Goal: Task Accomplishment & Management: Use online tool/utility

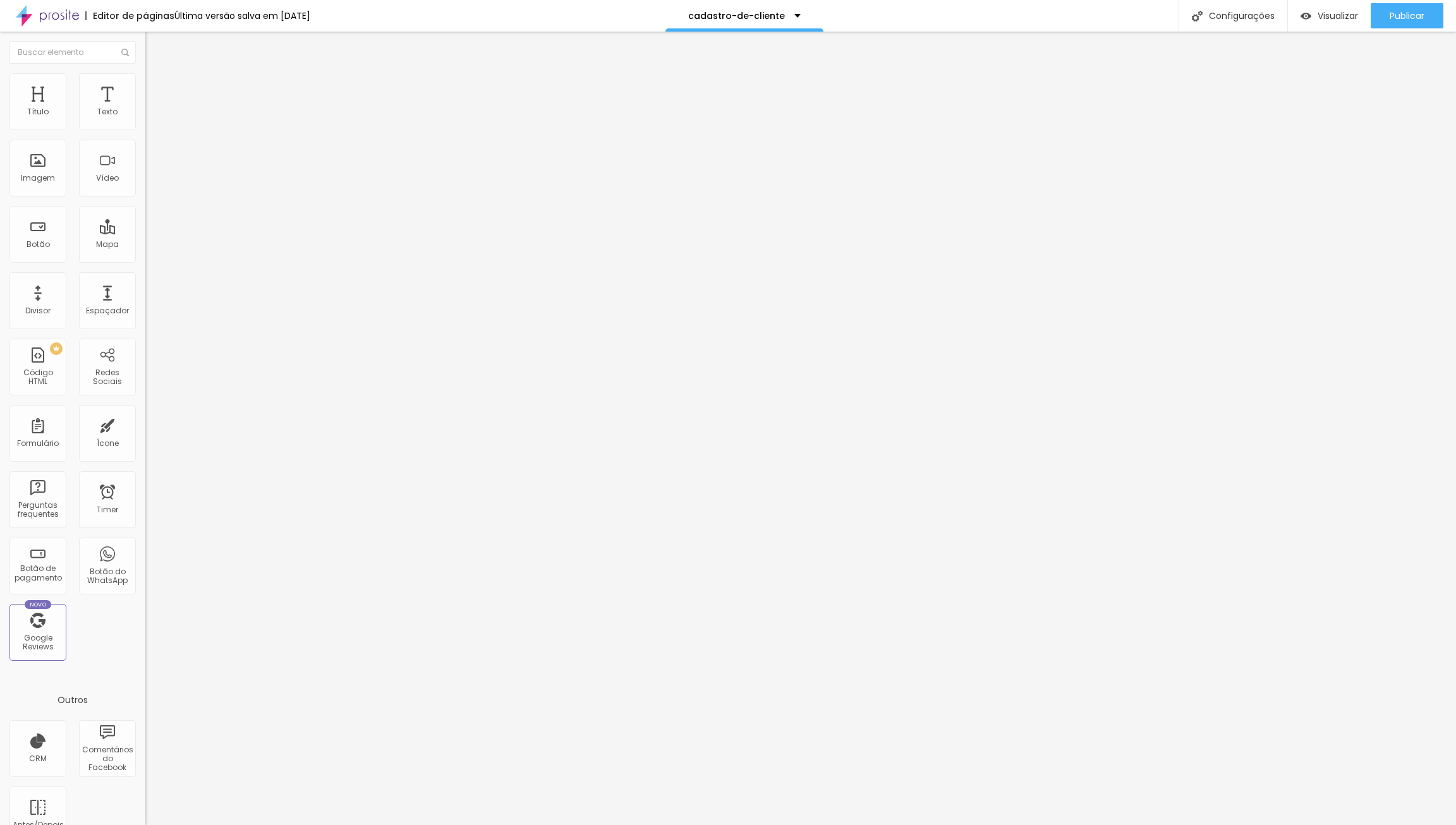
click at [157, 87] on span "Estilo" at bounding box center [166, 82] width 19 height 11
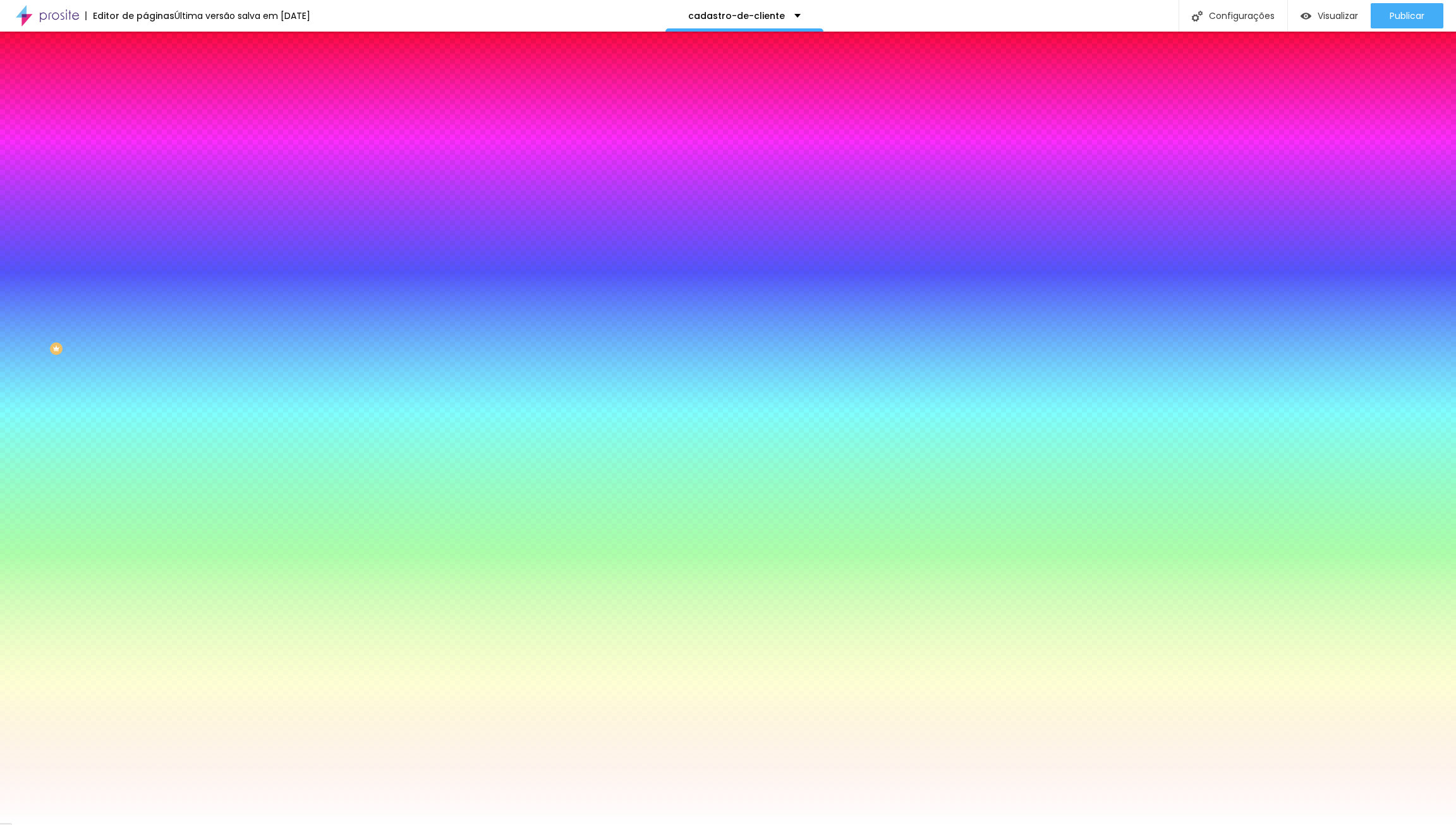
click at [157, 89] on span "Avançado" at bounding box center [177, 95] width 42 height 11
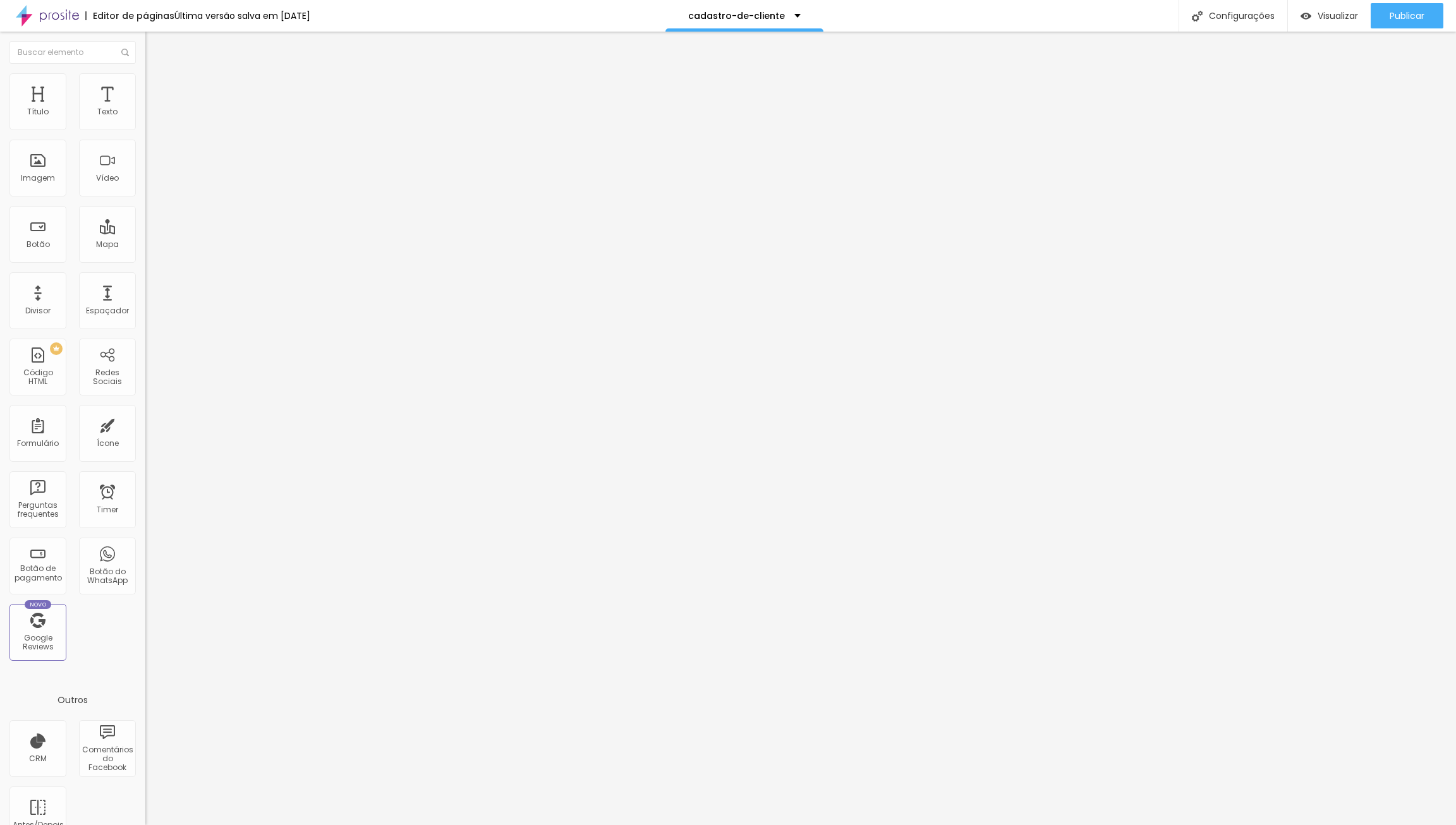
click at [157, 74] on span "Conteúdo" at bounding box center [176, 69] width 39 height 11
click at [1228, 10] on div "Configurações" at bounding box center [1233, 16] width 109 height 32
click at [968, 824] on div "Configurações da página" at bounding box center [728, 835] width 1456 height 19
click at [25, 441] on div "Formulário" at bounding box center [38, 443] width 42 height 9
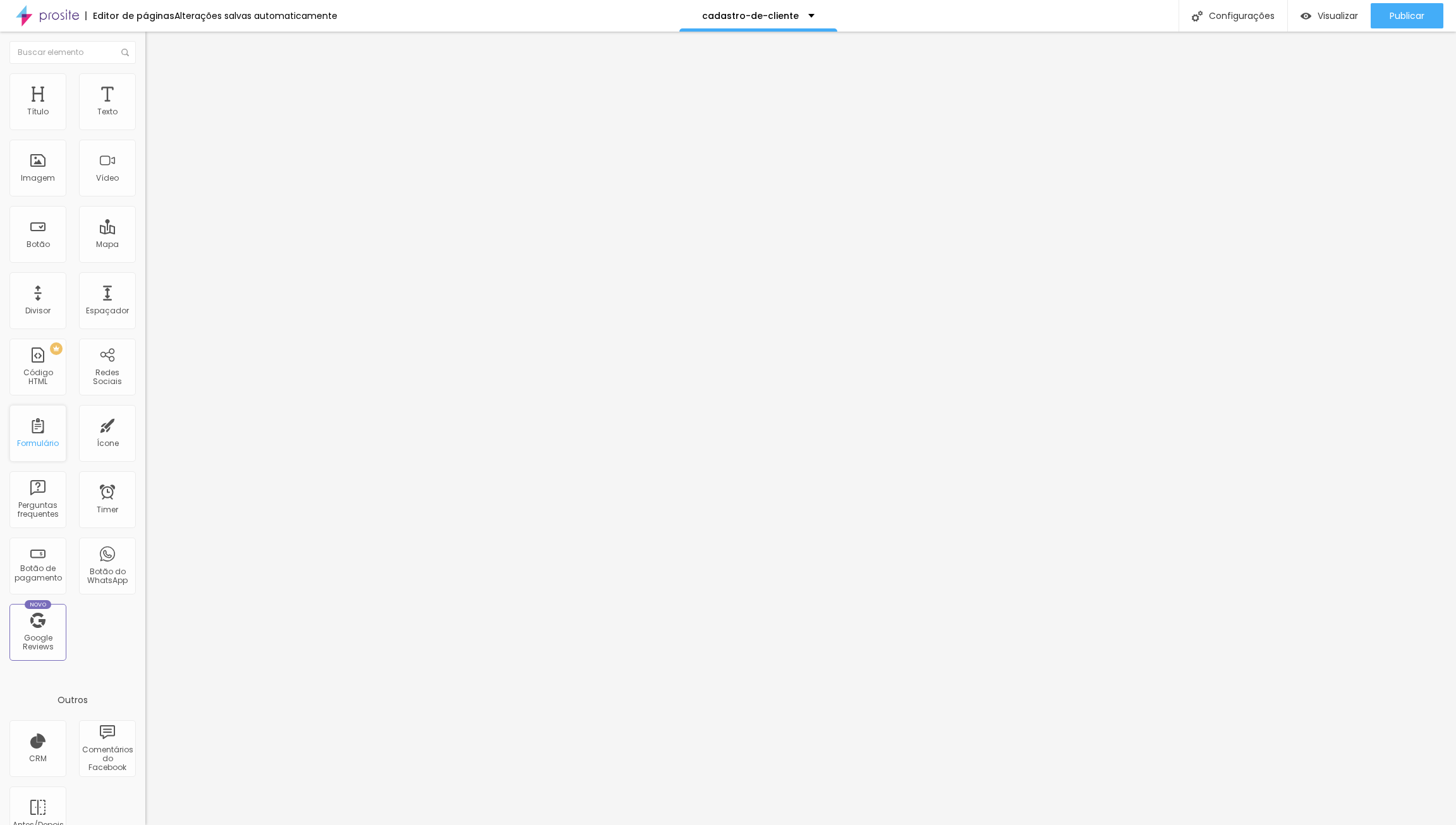
click at [39, 435] on div "Formulário" at bounding box center [38, 433] width 57 height 57
click at [765, 11] on div "cadastro-de-cliente" at bounding box center [759, 16] width 158 height 32
click at [145, 86] on li "Avançado" at bounding box center [217, 92] width 145 height 12
click at [157, 87] on span "Estilo" at bounding box center [166, 82] width 19 height 11
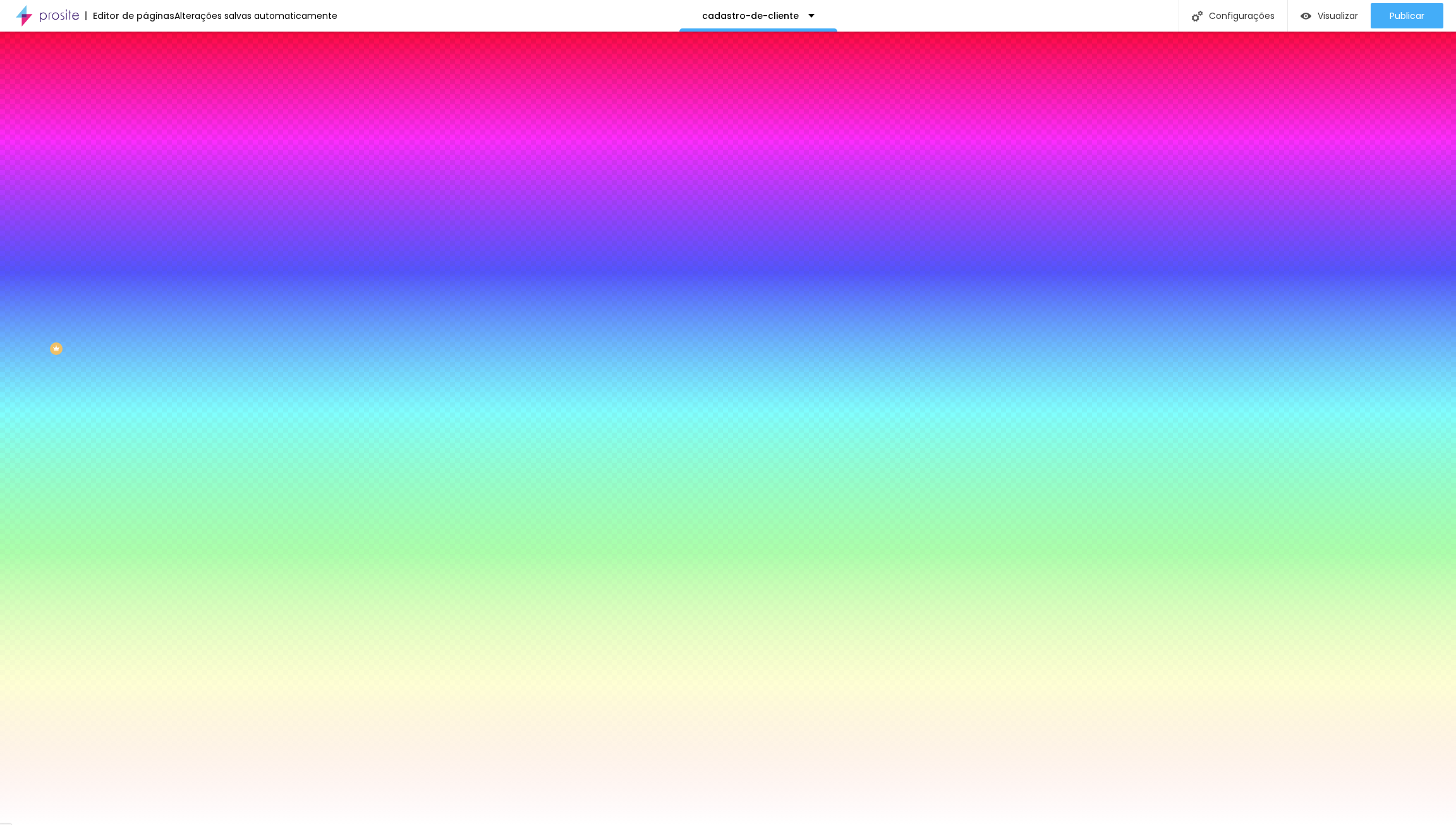
click at [145, 74] on li "Conteúdo" at bounding box center [217, 67] width 145 height 12
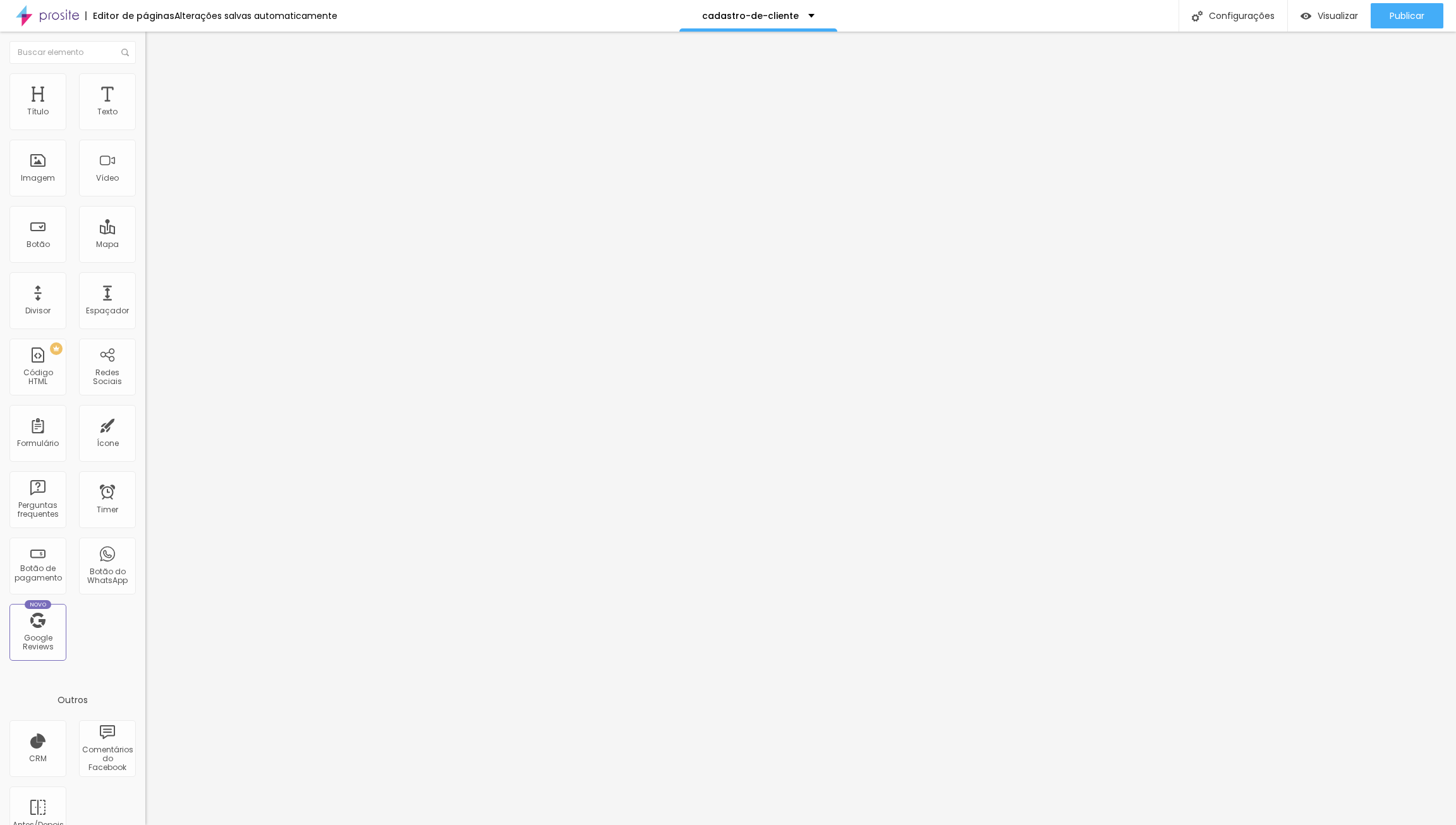
click at [145, 128] on div "Cadastro" at bounding box center [217, 116] width 145 height 21
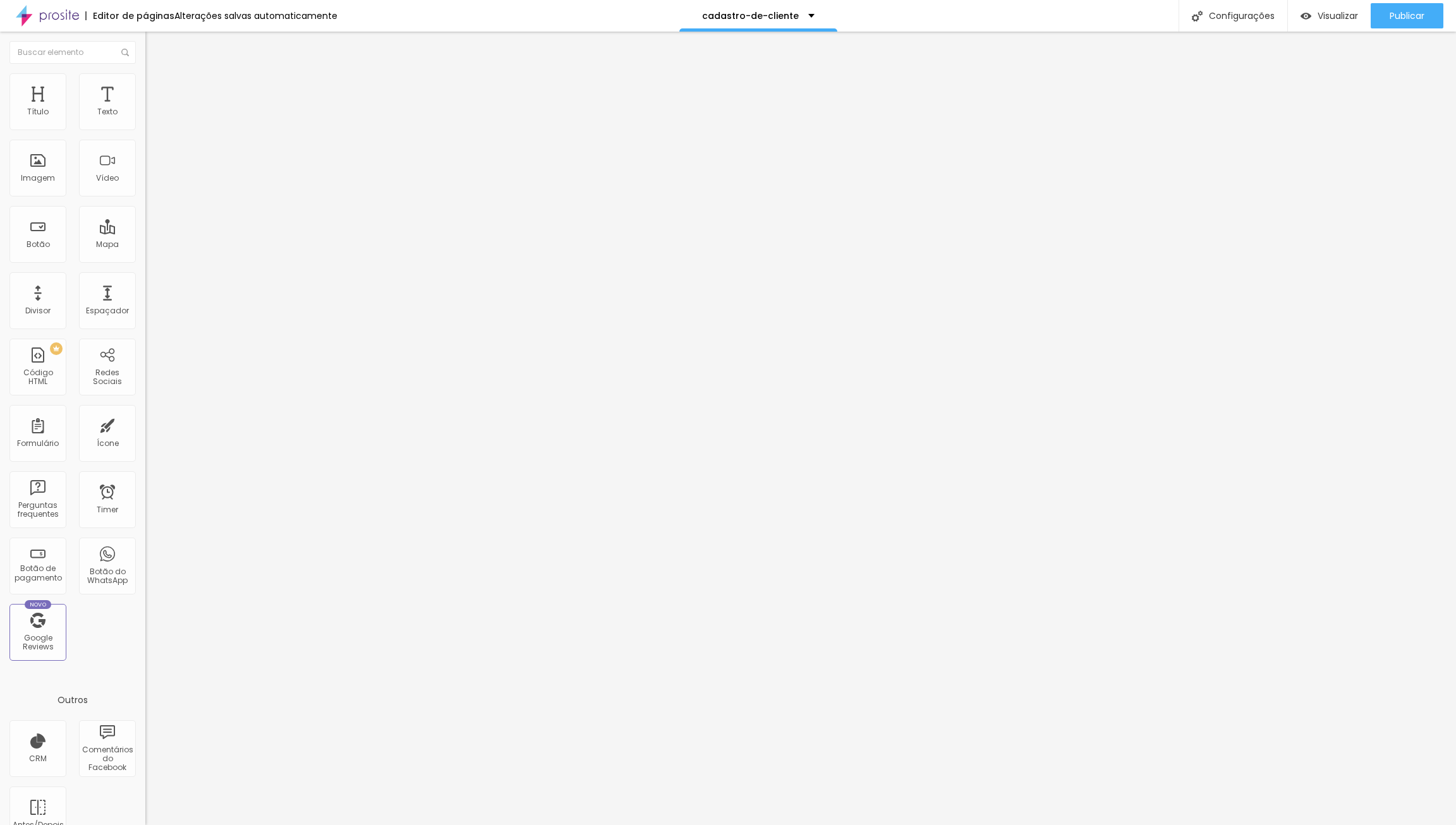
click at [145, 46] on button "Editar Formulário" at bounding box center [217, 46] width 145 height 29
click at [155, 45] on img "button" at bounding box center [160, 46] width 10 height 10
click at [155, 43] on div "Editar Formulário" at bounding box center [202, 46] width 94 height 10
click at [145, 128] on img at bounding box center [149, 131] width 8 height 8
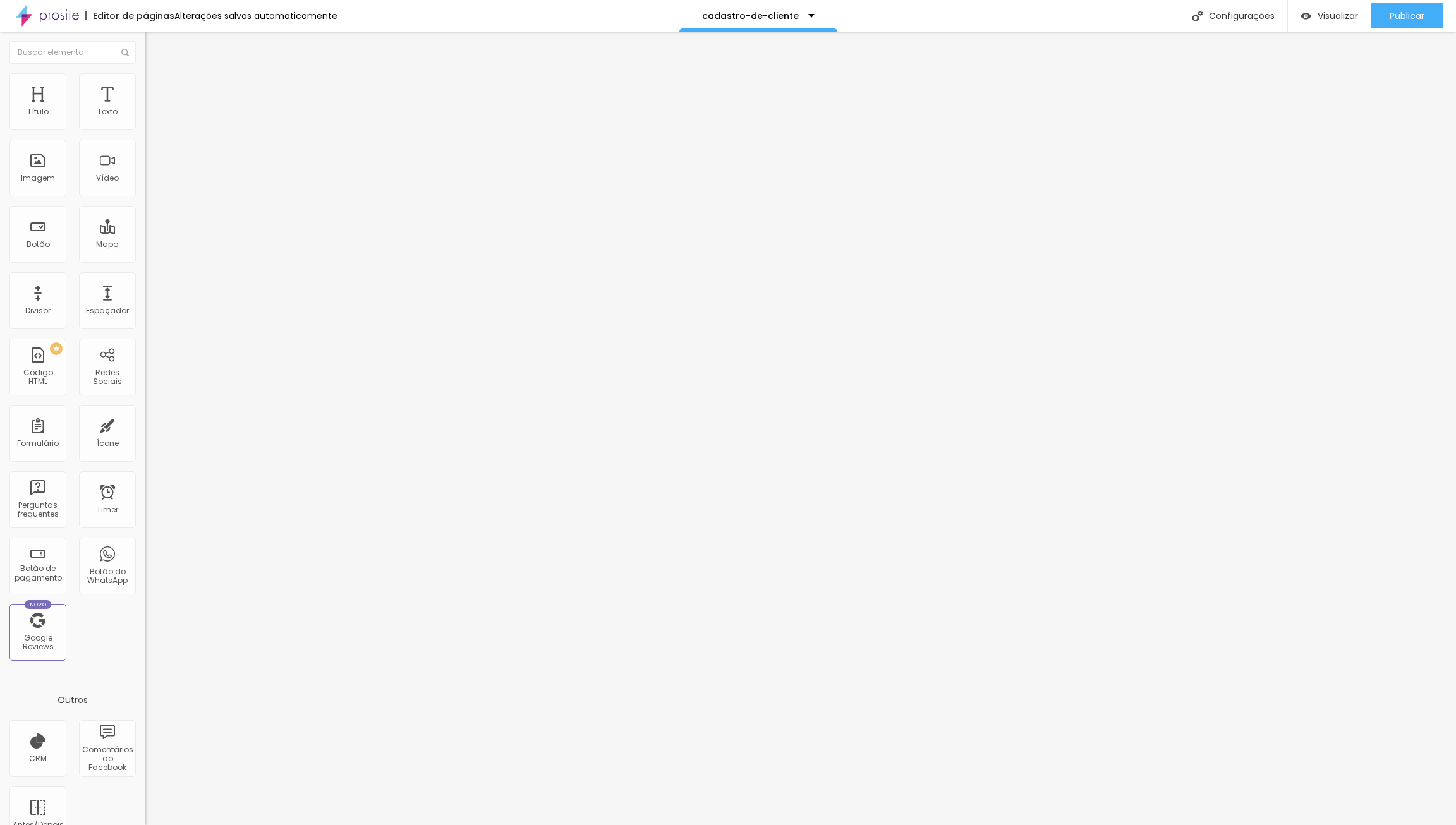
scroll to position [261, 0]
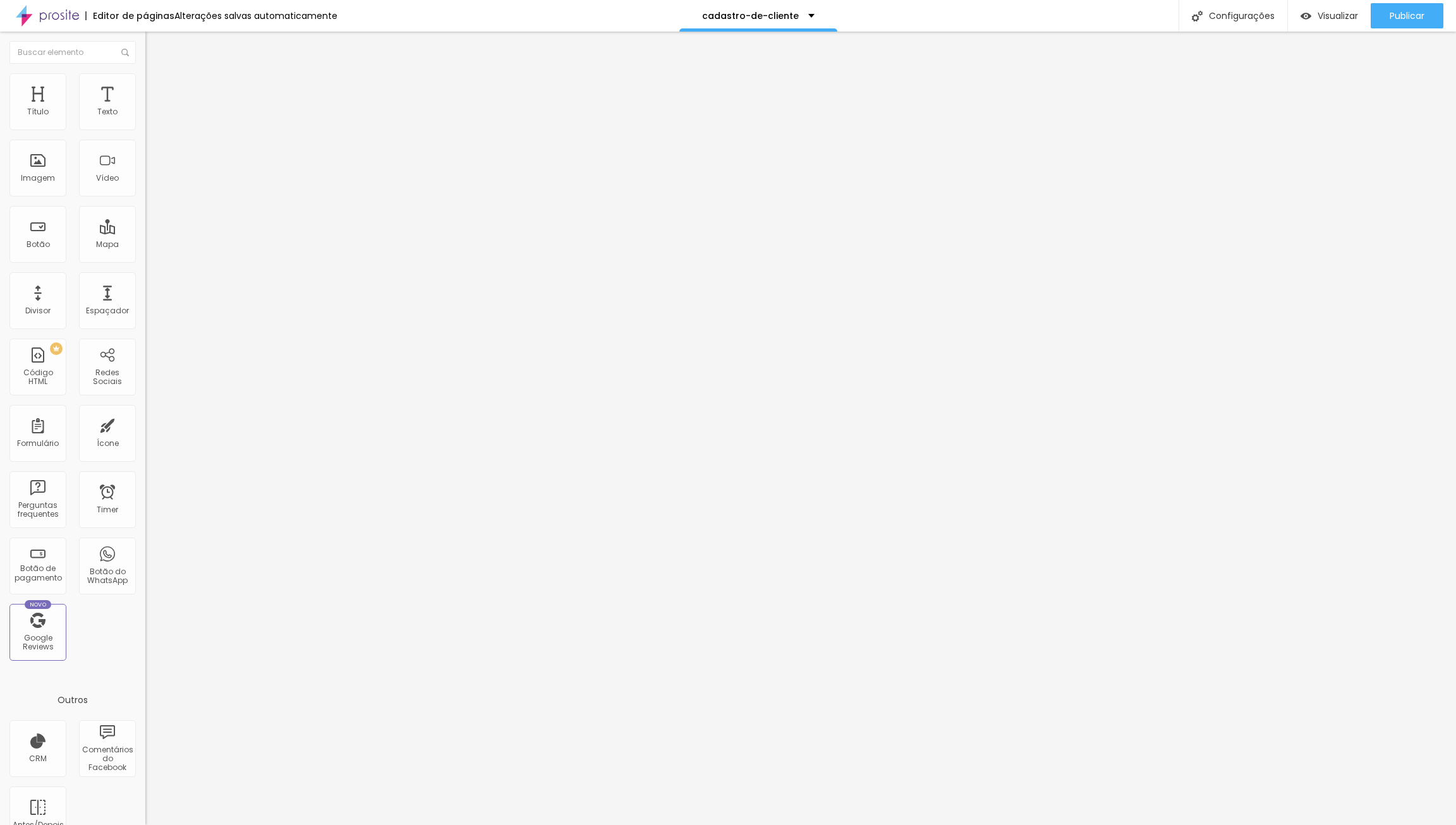
drag, startPoint x: 533, startPoint y: 549, endPoint x: 852, endPoint y: 538, distance: 319.2
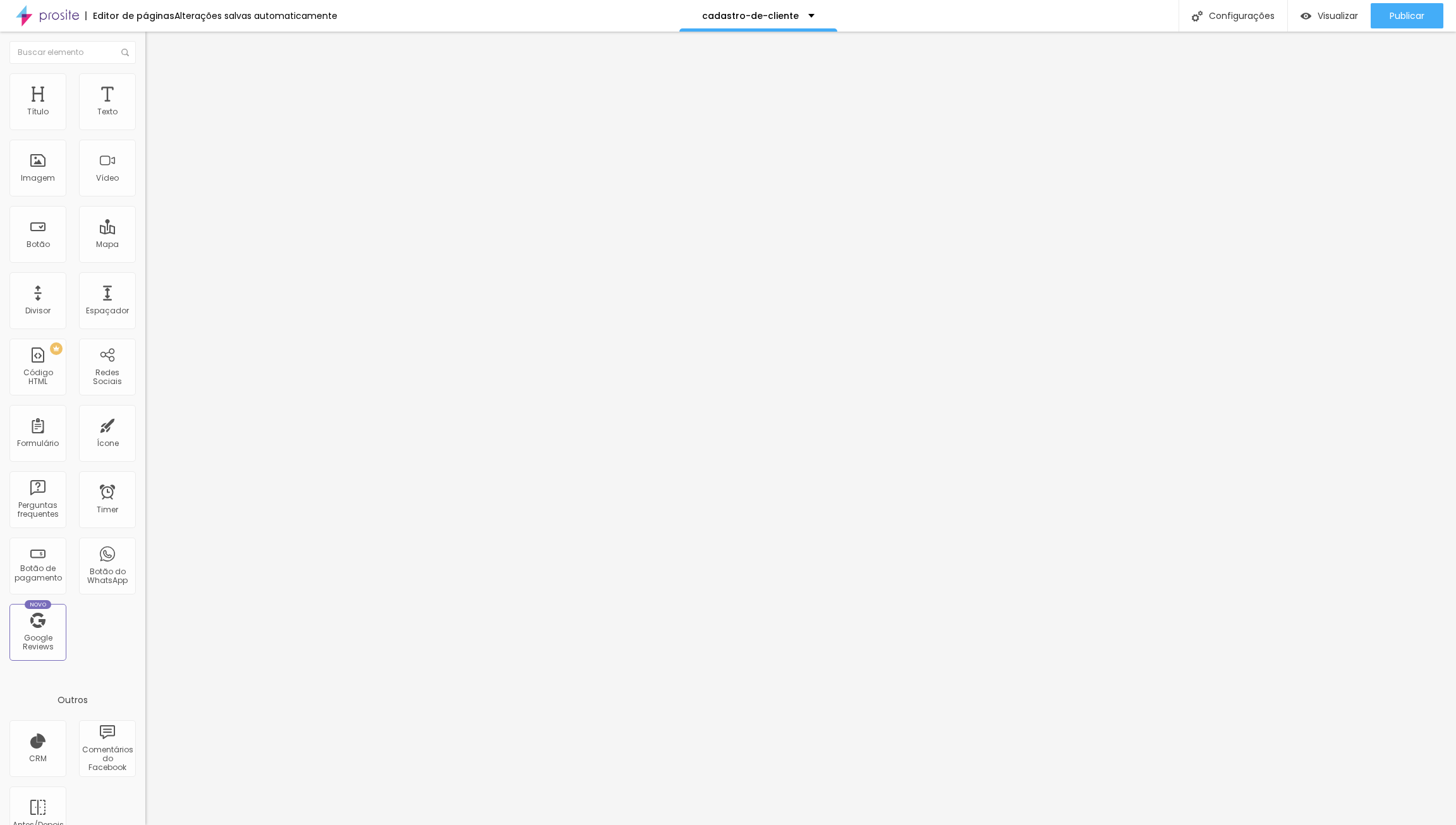
scroll to position [261, 0]
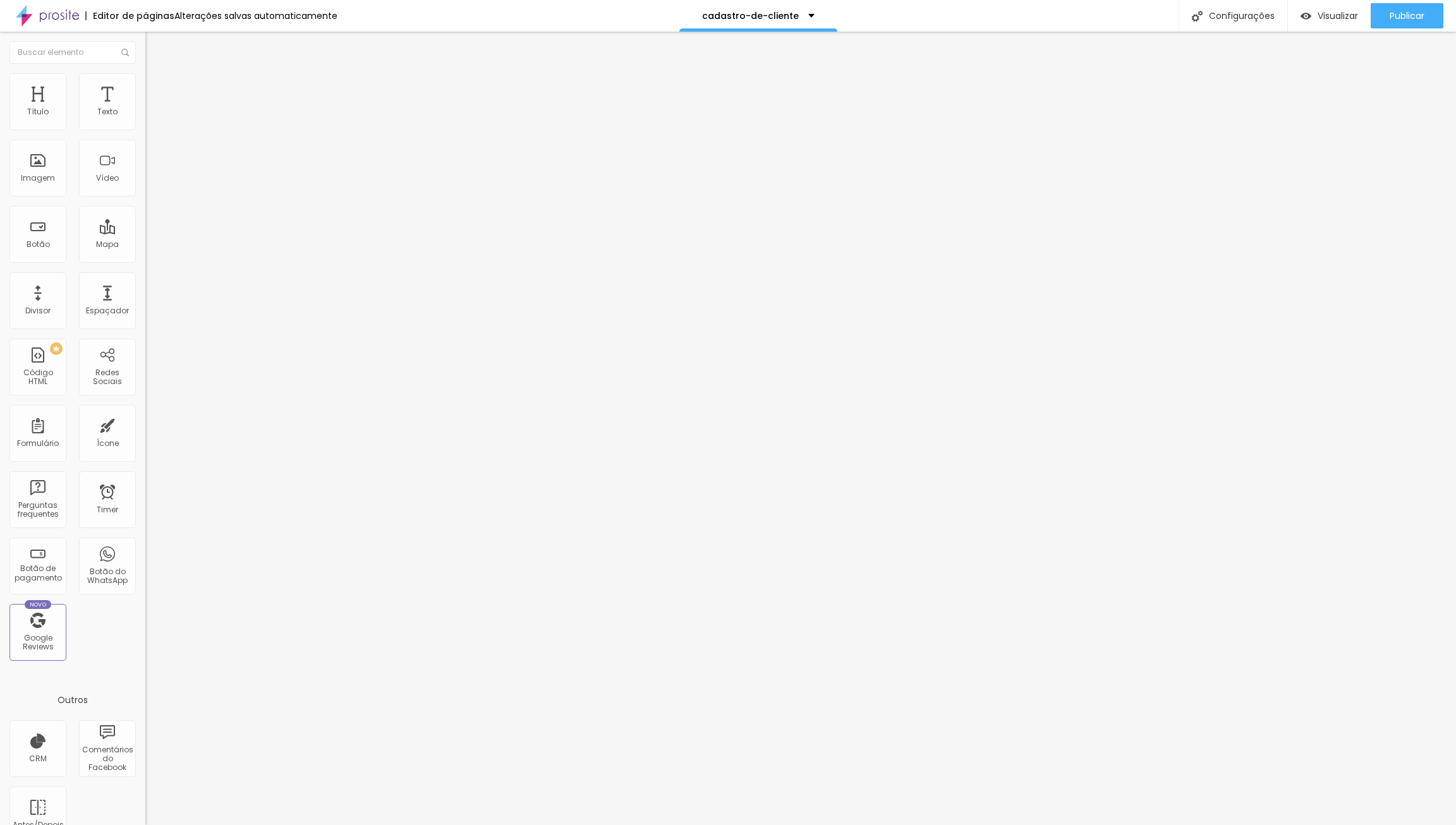
drag, startPoint x: 693, startPoint y: 557, endPoint x: 692, endPoint y: 564, distance: 7.1
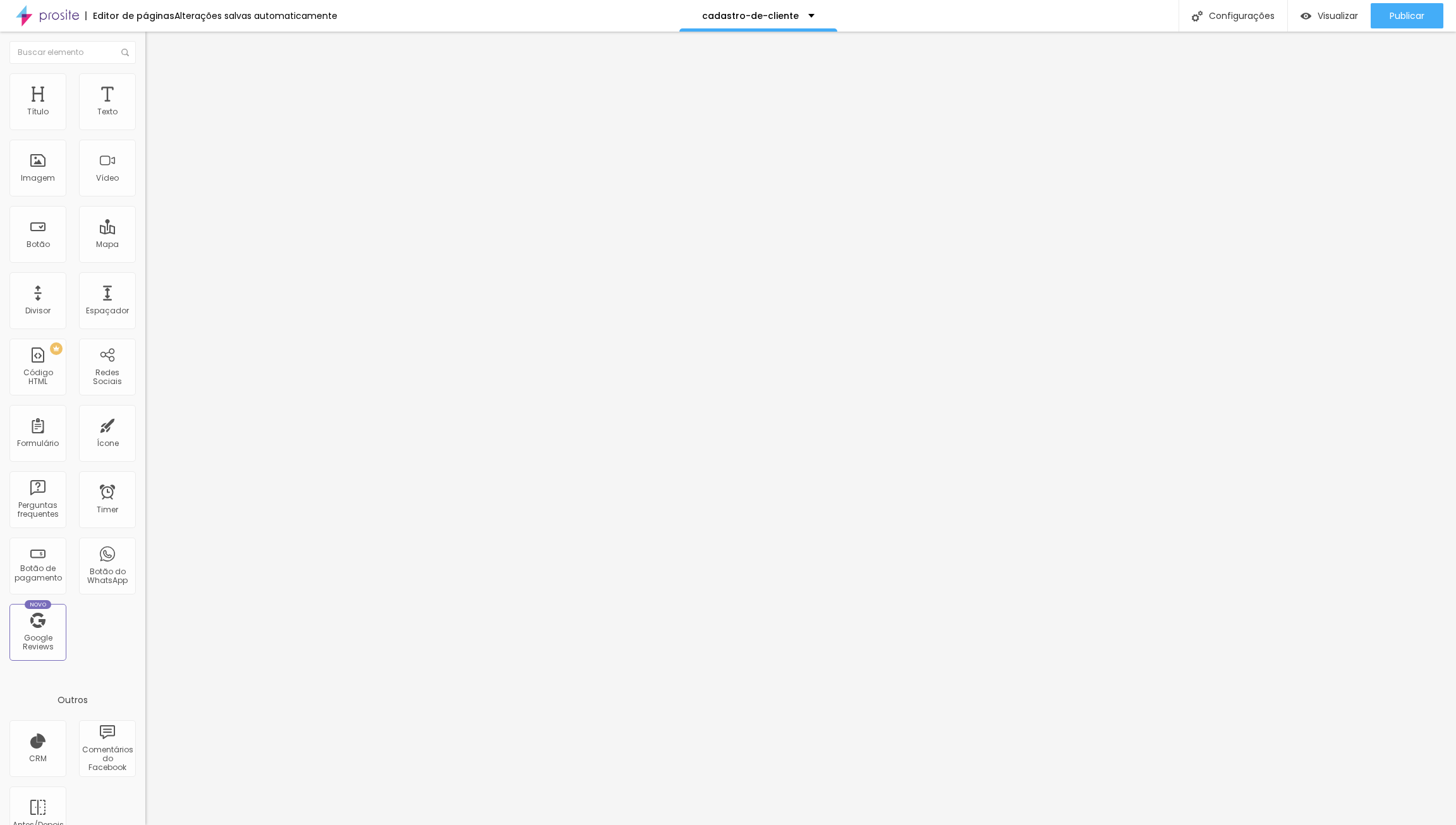
drag, startPoint x: 611, startPoint y: 554, endPoint x: 521, endPoint y: 542, distance: 90.8
type input "Evento"
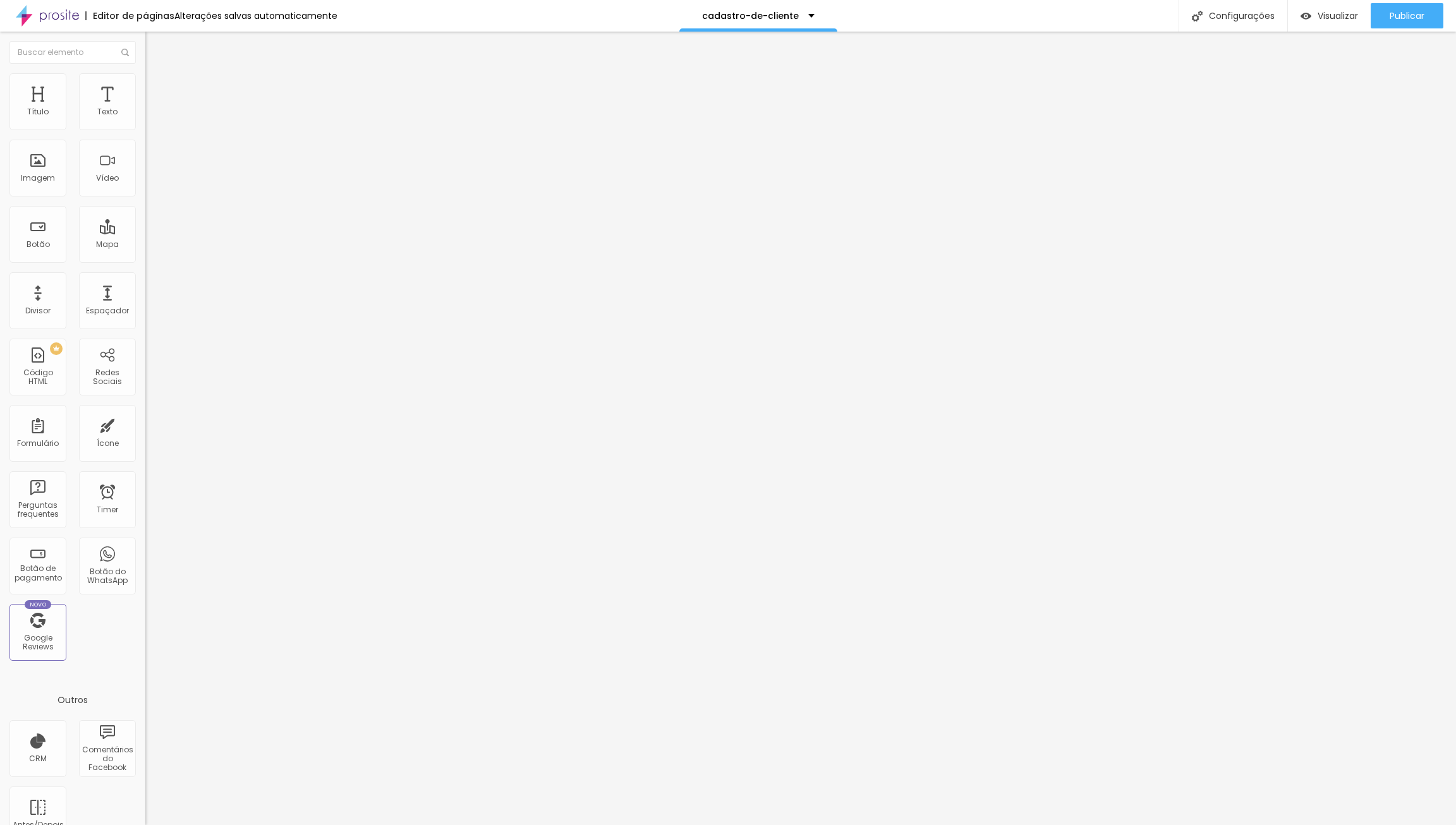
drag, startPoint x: 518, startPoint y: 513, endPoint x: 510, endPoint y: 461, distance: 52.6
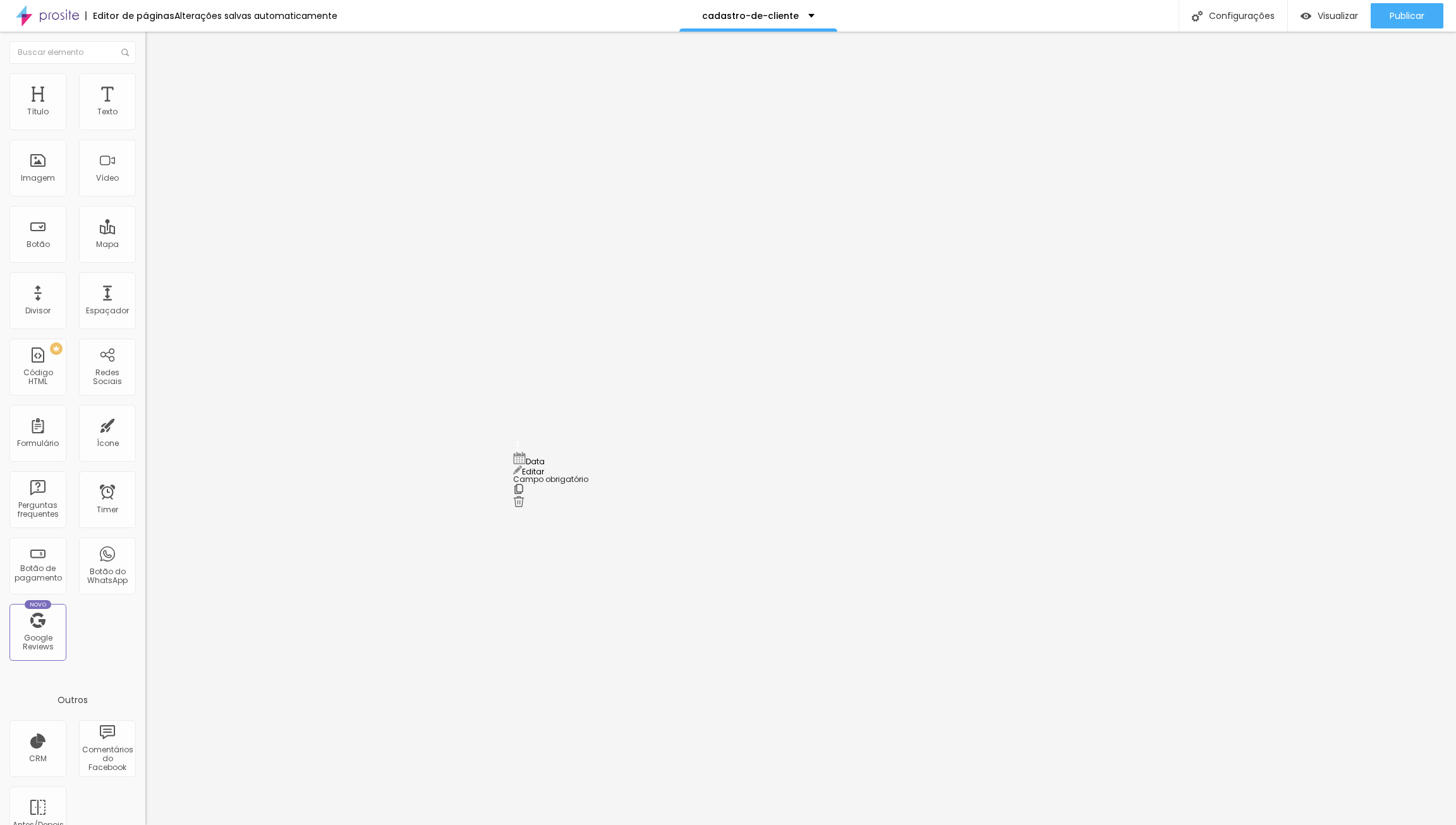
drag, startPoint x: 518, startPoint y: 503, endPoint x: 516, endPoint y: 455, distance: 48.0
drag, startPoint x: 596, startPoint y: 494, endPoint x: 486, endPoint y: 488, distance: 110.2
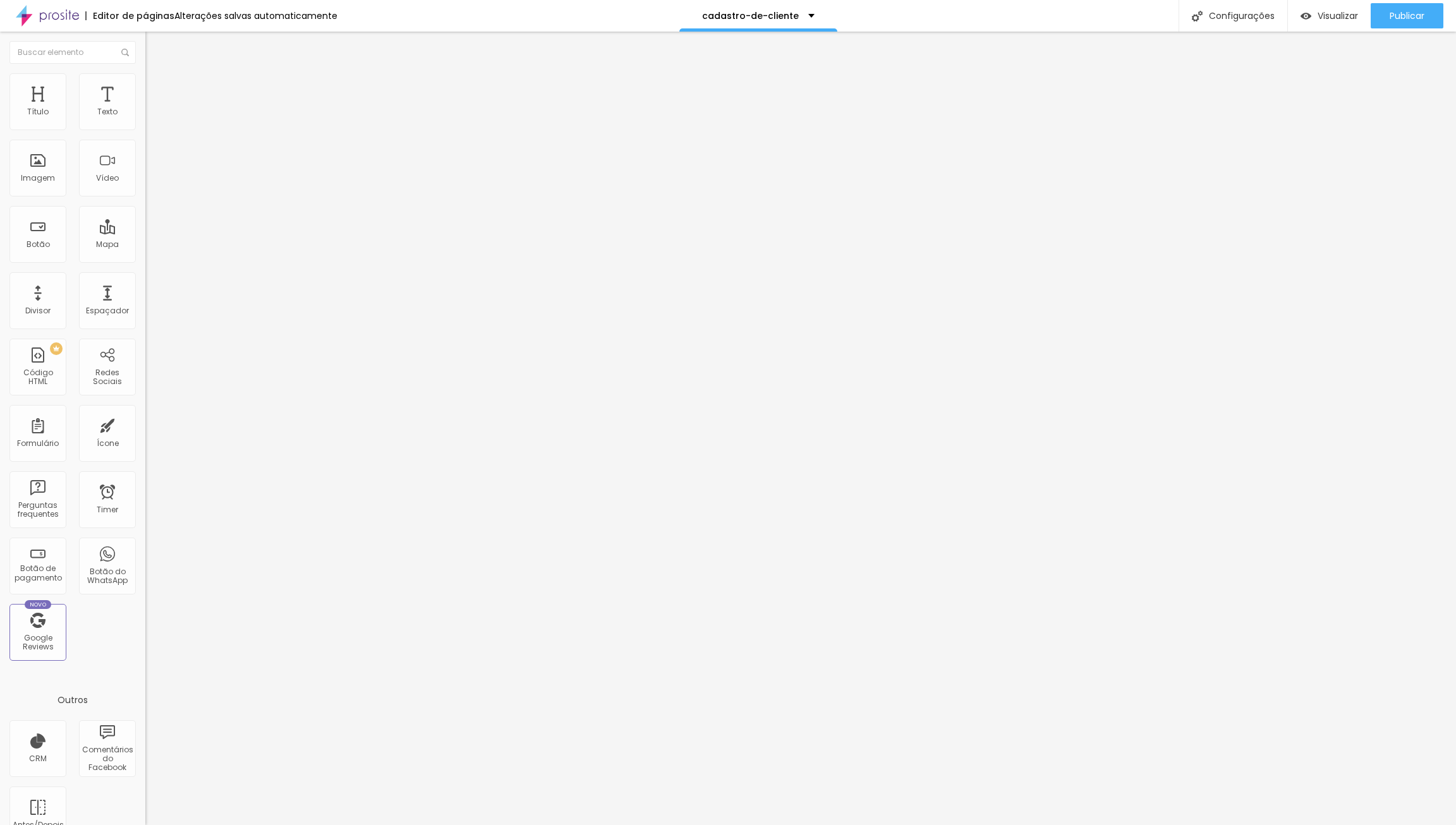
type input "A"
type input "Dados complementares (local, quantidade de convidados, etc)"
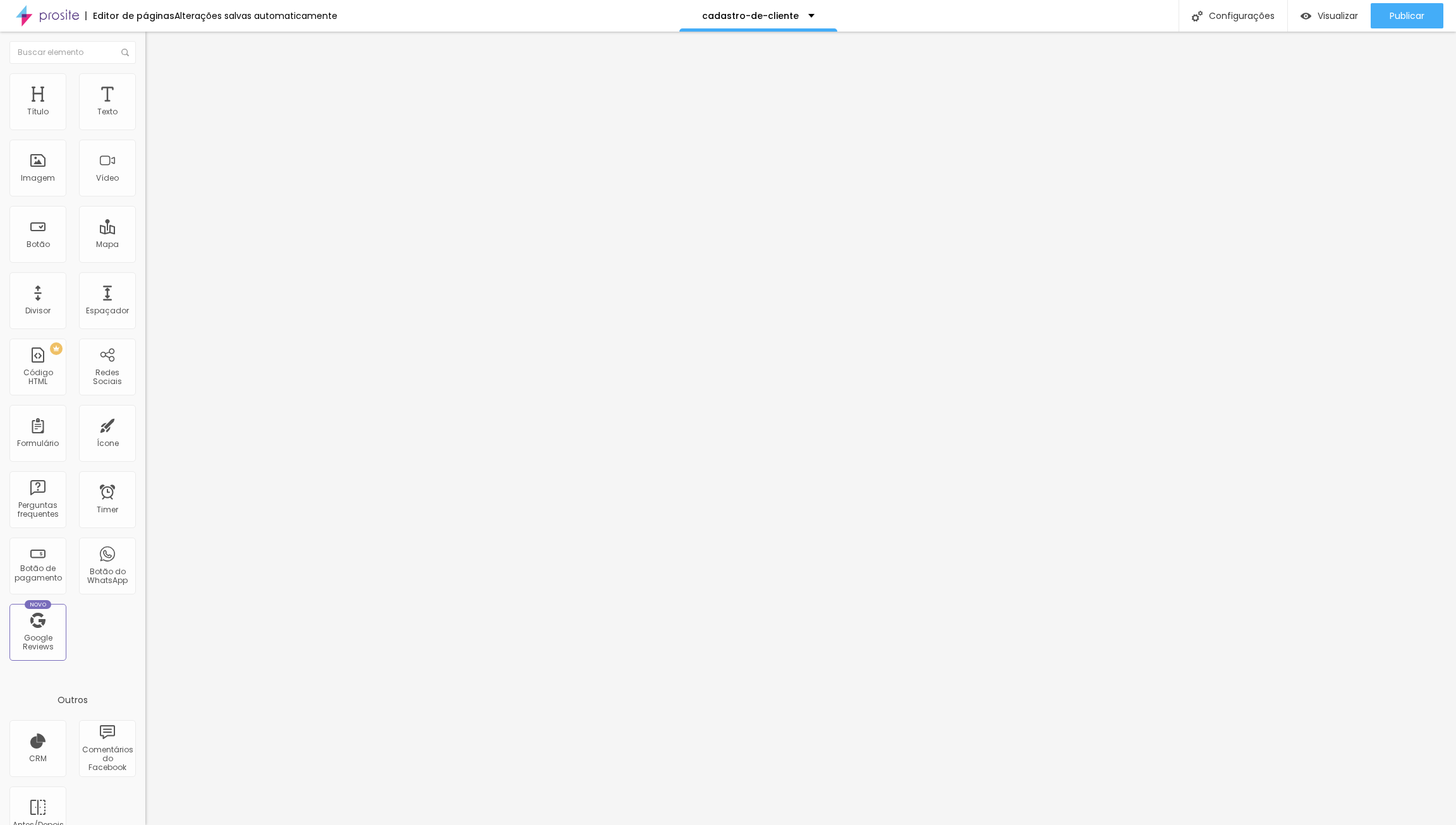
drag, startPoint x: 605, startPoint y: 538, endPoint x: 503, endPoint y: 535, distance: 102.0
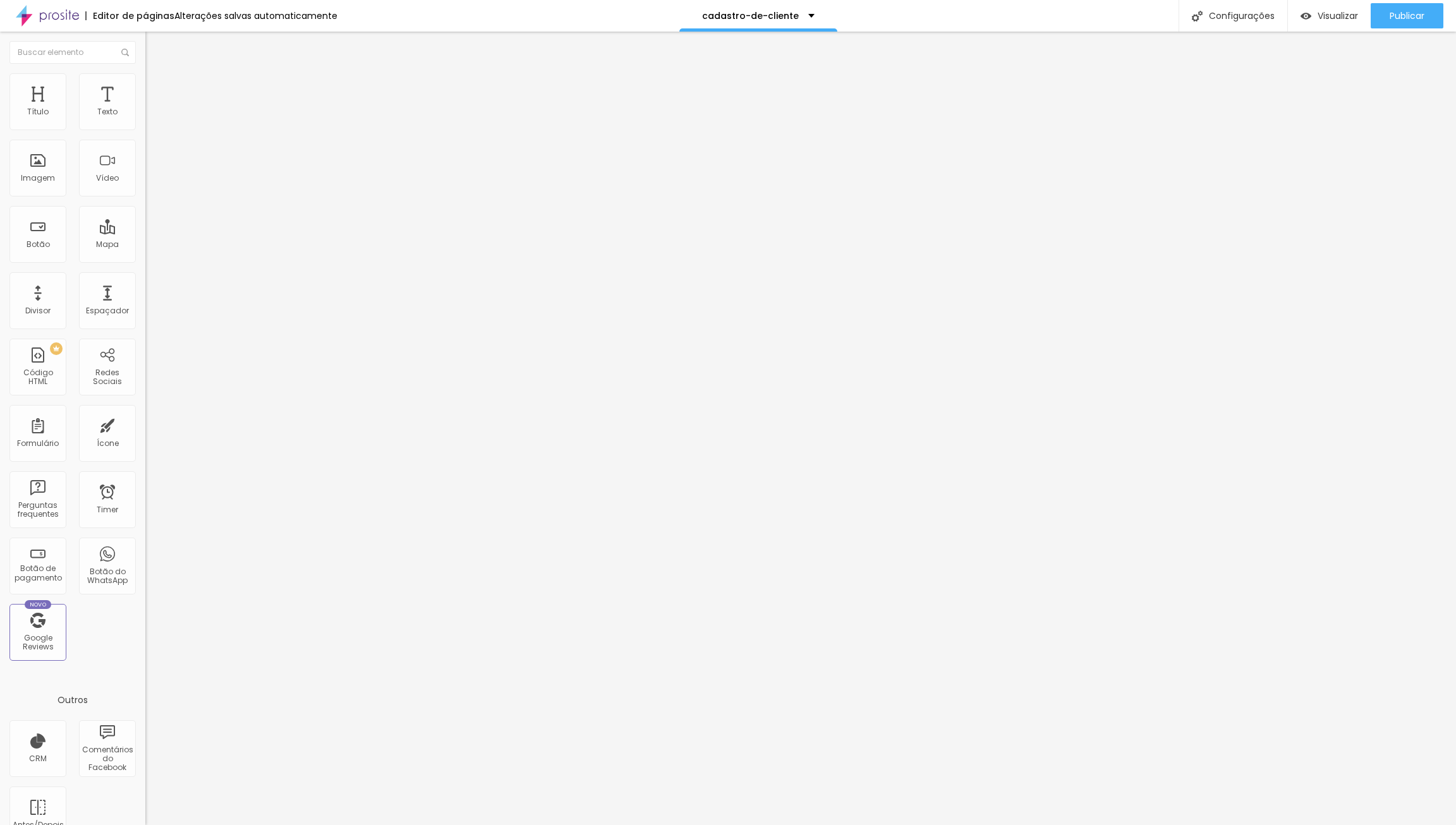
type input "Forma de pagamento (dados conforme proposta enviada)"
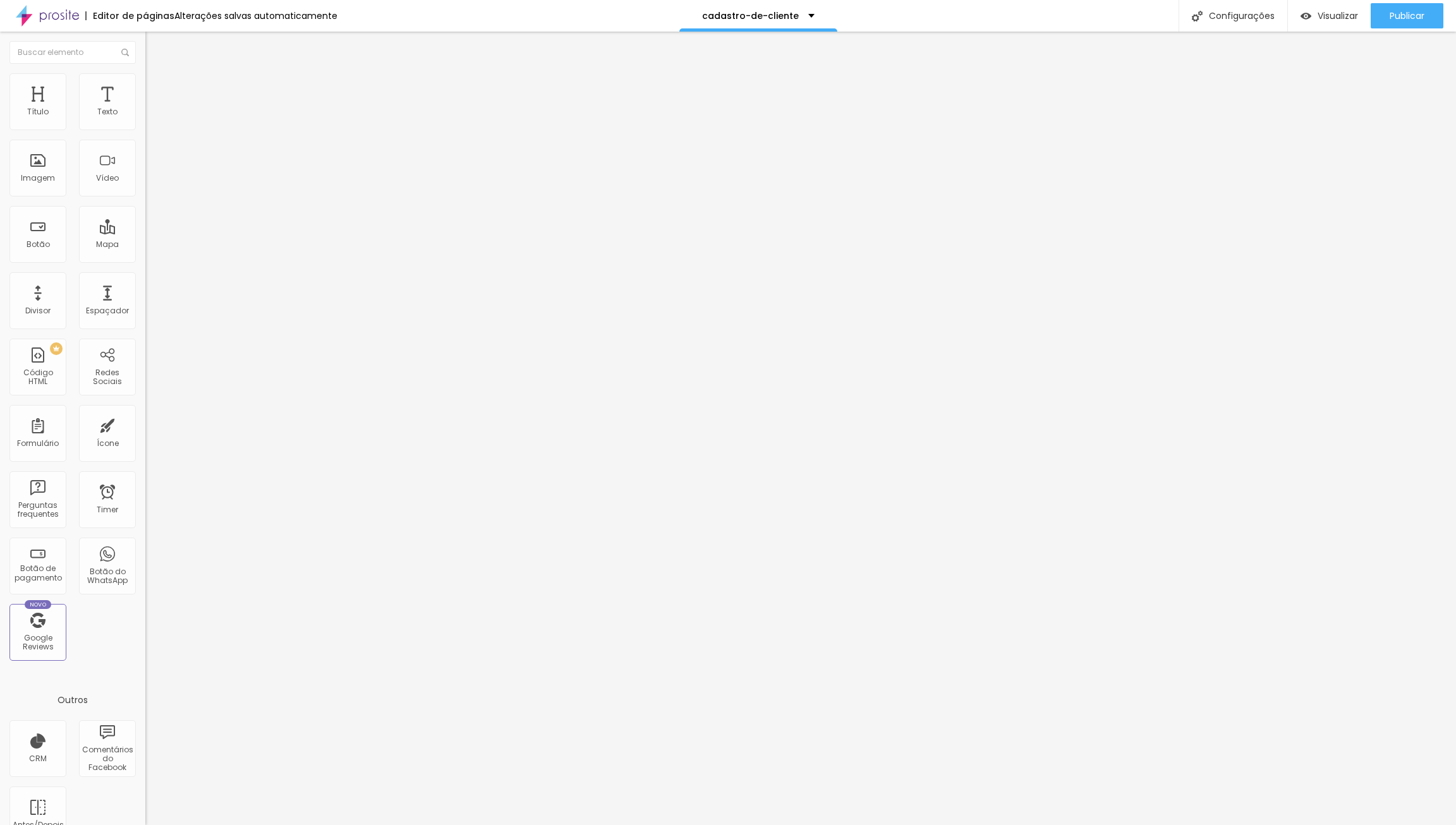
click at [145, 107] on span "Formulário" at bounding box center [166, 102] width 42 height 11
click at [145, 128] on img at bounding box center [149, 131] width 8 height 8
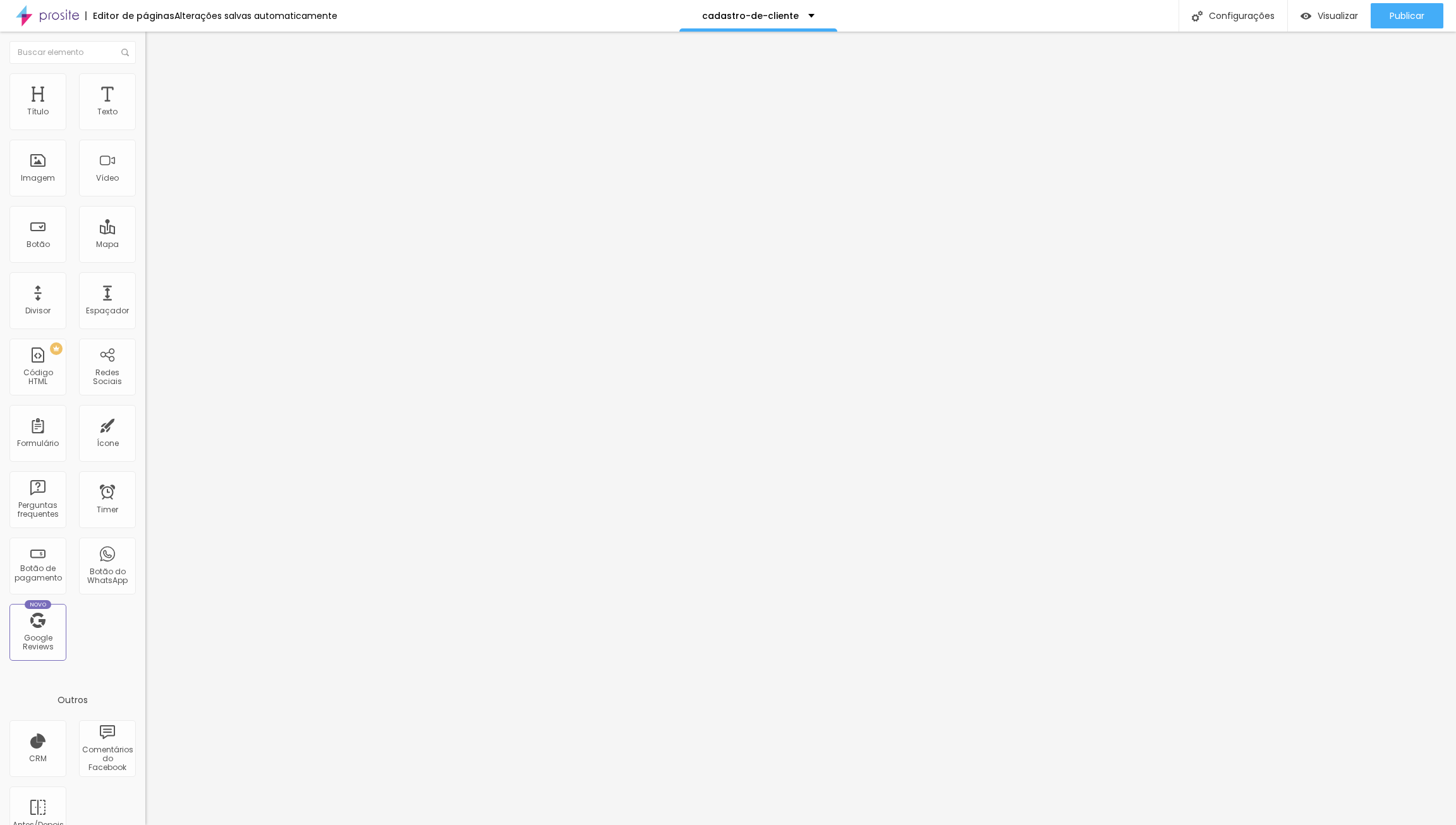
click at [1388, 23] on button "Publicar" at bounding box center [1407, 16] width 73 height 25
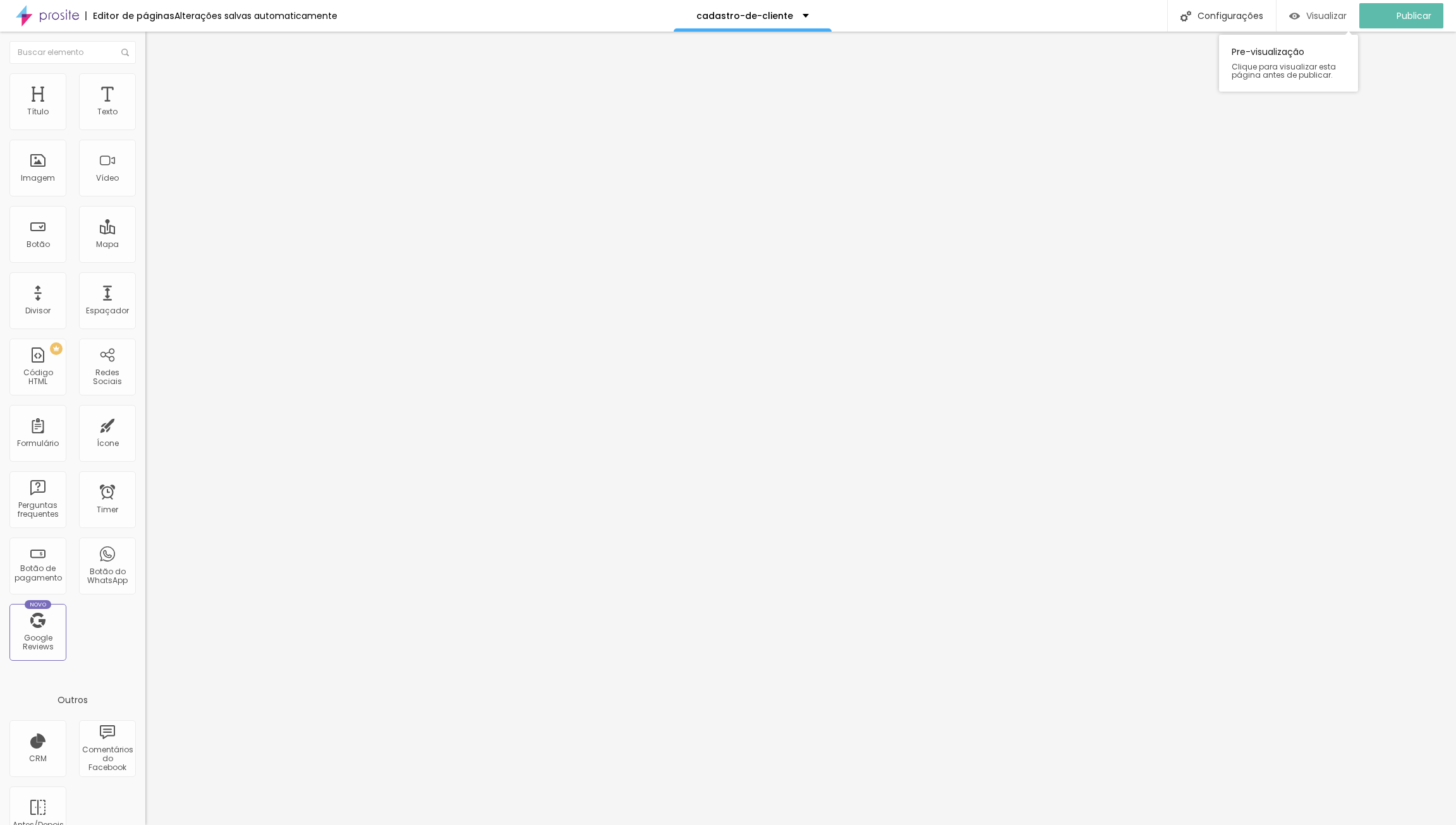
click at [1332, 16] on span "Visualizar" at bounding box center [1326, 16] width 41 height 10
click at [145, 128] on img at bounding box center [149, 131] width 8 height 8
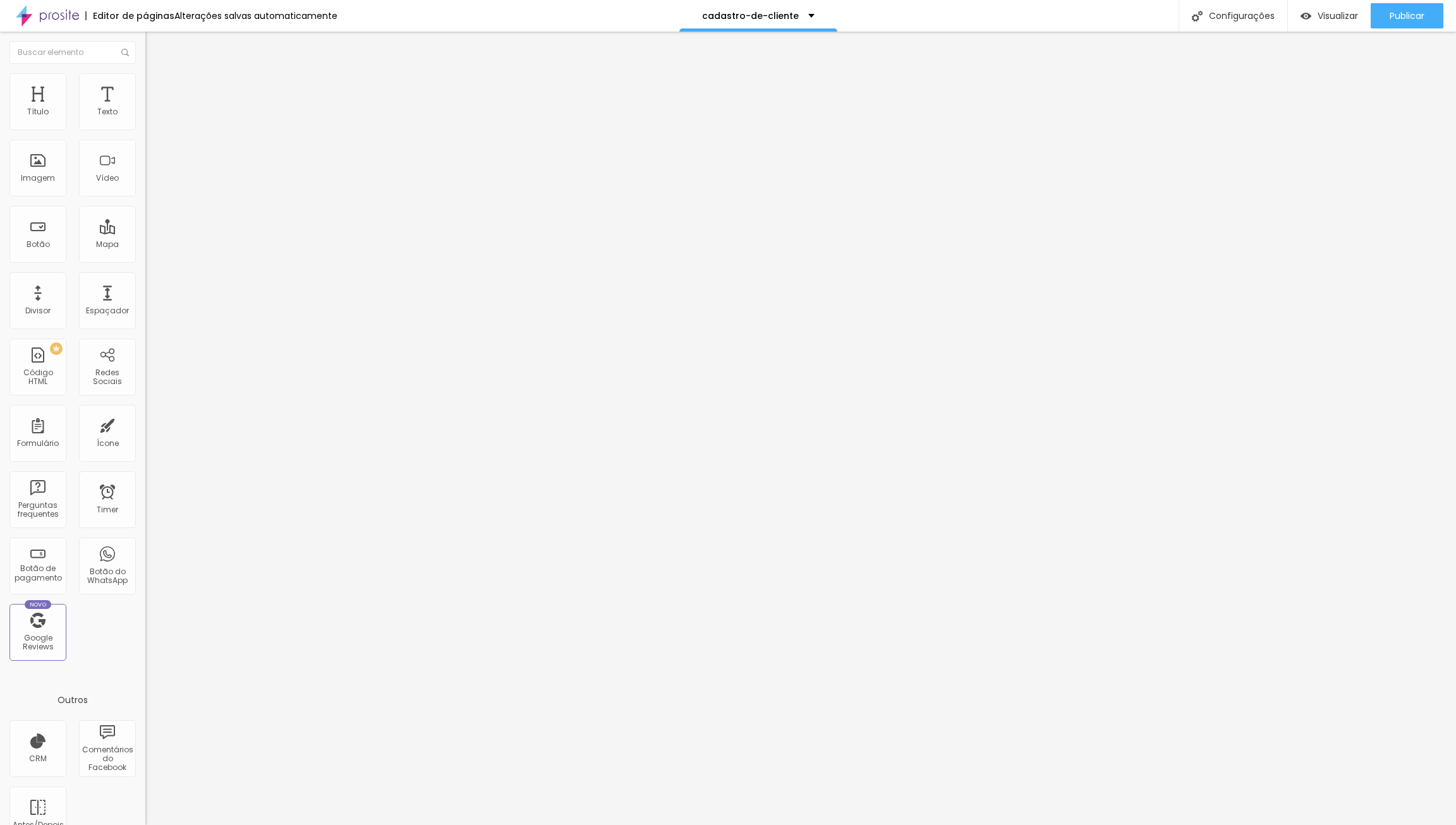
type input "Instagram, Facebook, X, Threads, etc"
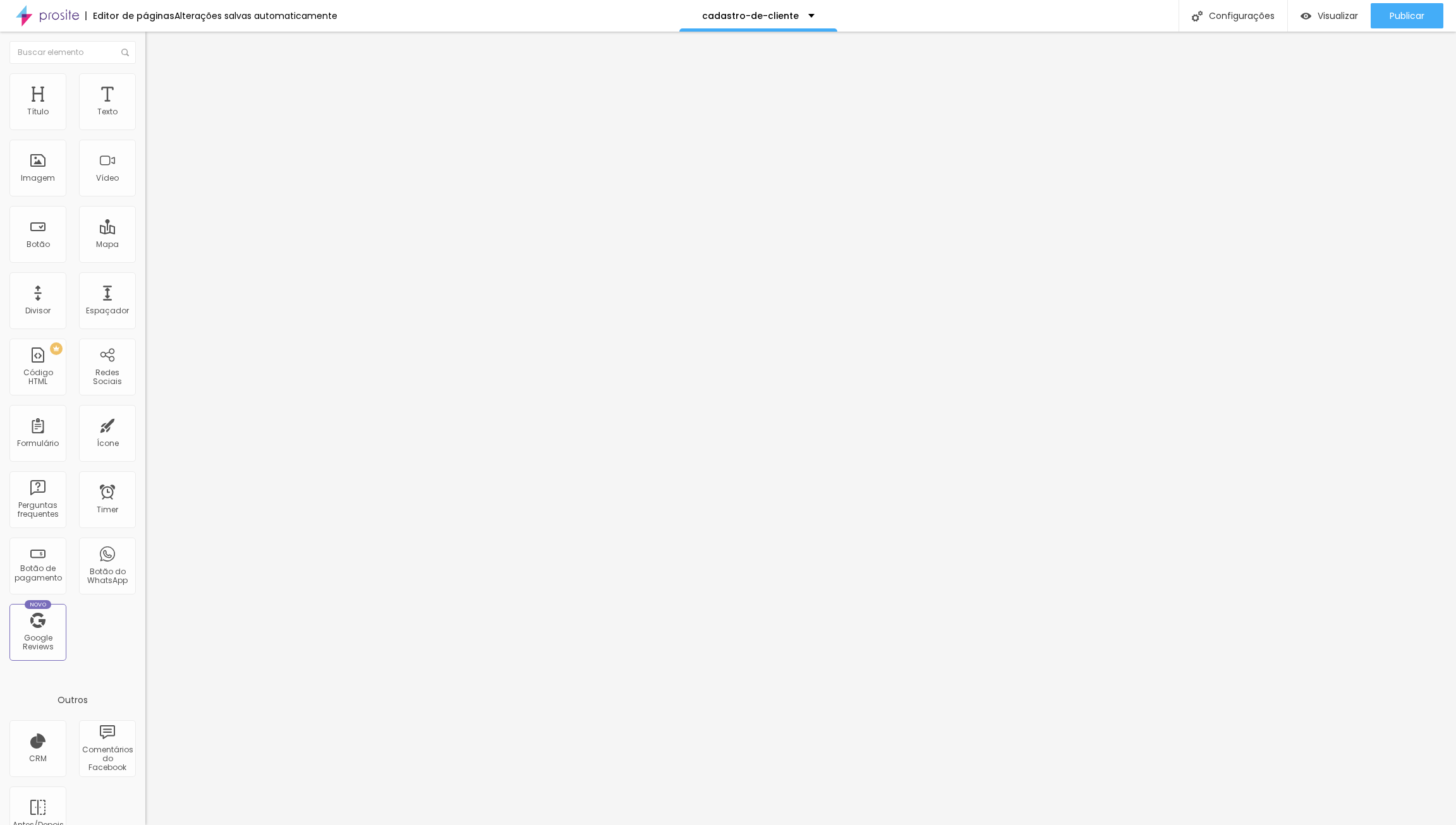
drag, startPoint x: 641, startPoint y: 465, endPoint x: 769, endPoint y: 476, distance: 128.5
type input "Forma de pagamento"
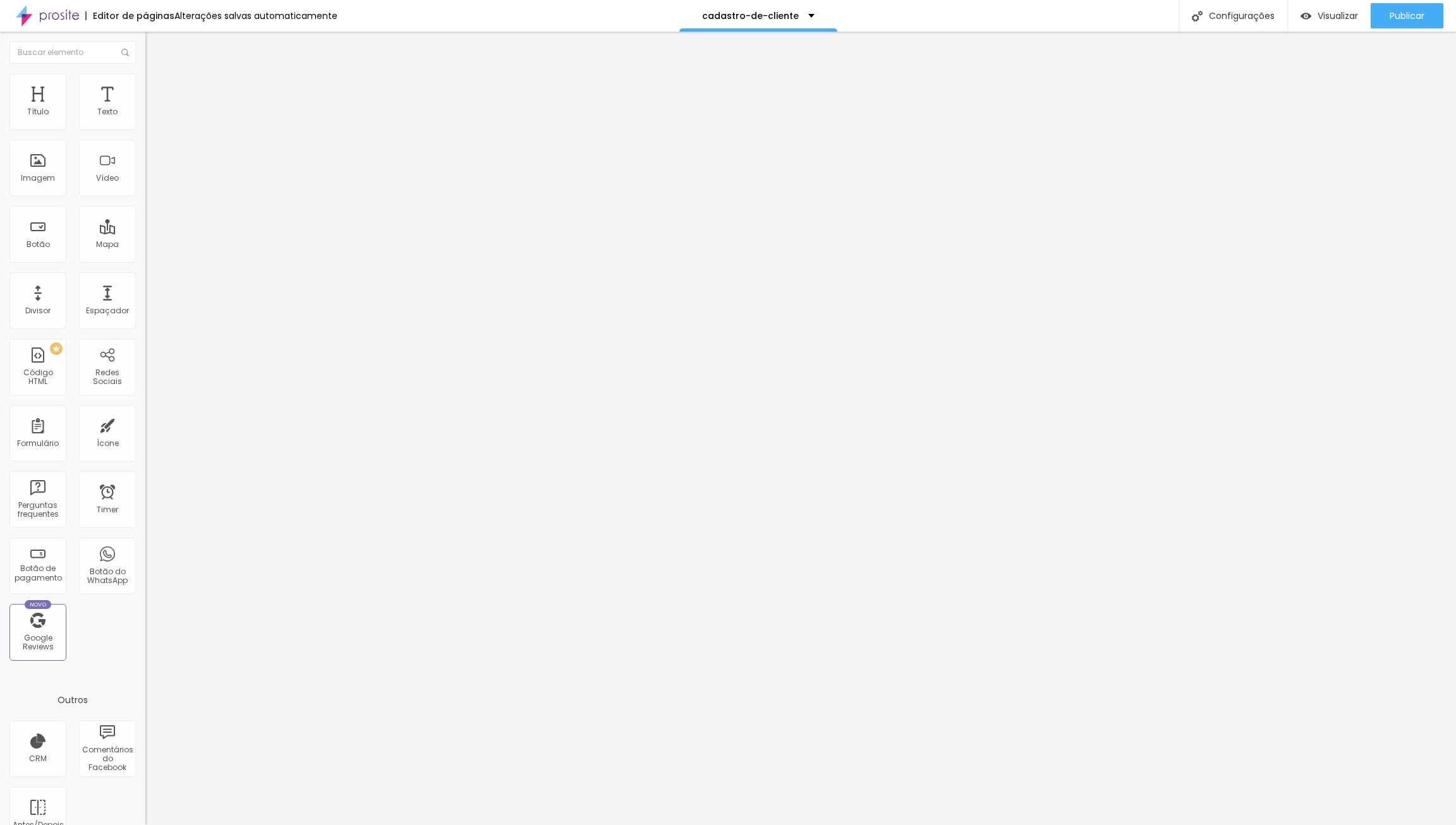
paste input "(dados conforme proposta enviada)"
type input "Dados conforme proposta enviada"
